Goal: Information Seeking & Learning: Understand process/instructions

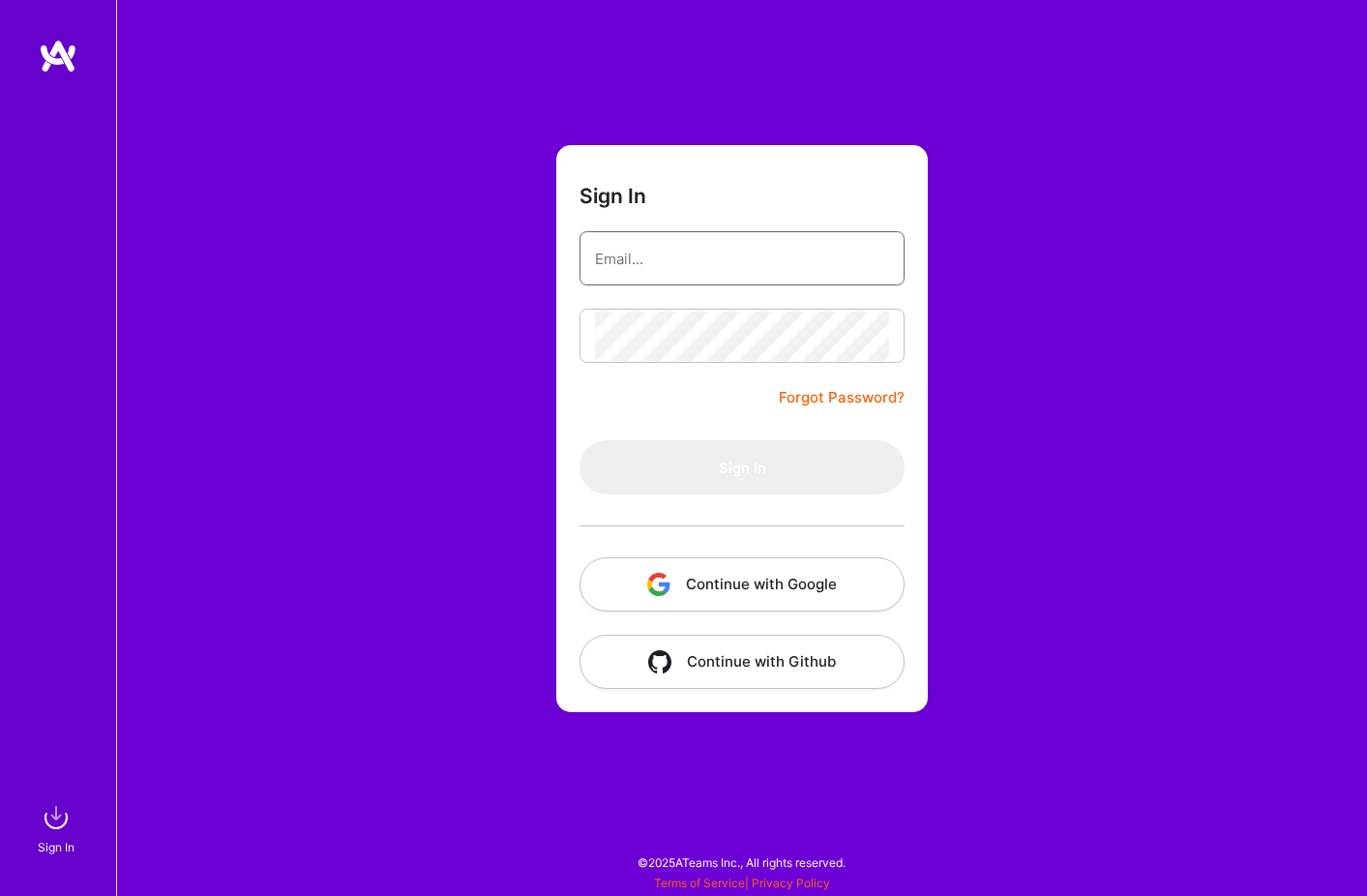
type input "[EMAIL_ADDRESS][DOMAIN_NAME]"
click at [742, 467] on button "Sign In" at bounding box center [742, 467] width 325 height 54
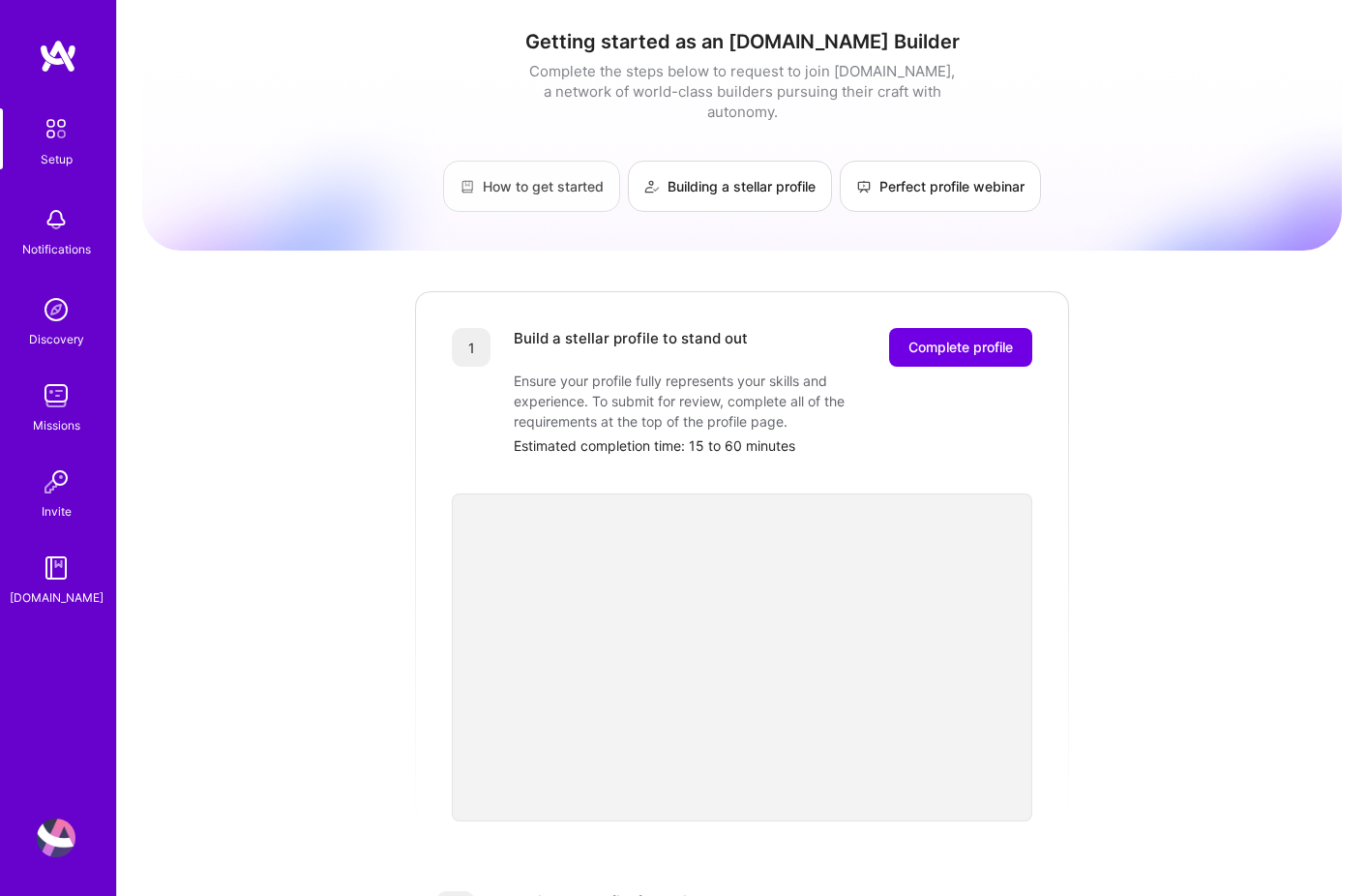
click at [500, 163] on link "How to get started" at bounding box center [531, 186] width 177 height 52
click at [52, 566] on img at bounding box center [56, 568] width 39 height 39
